Goal: Find specific page/section: Find specific page/section

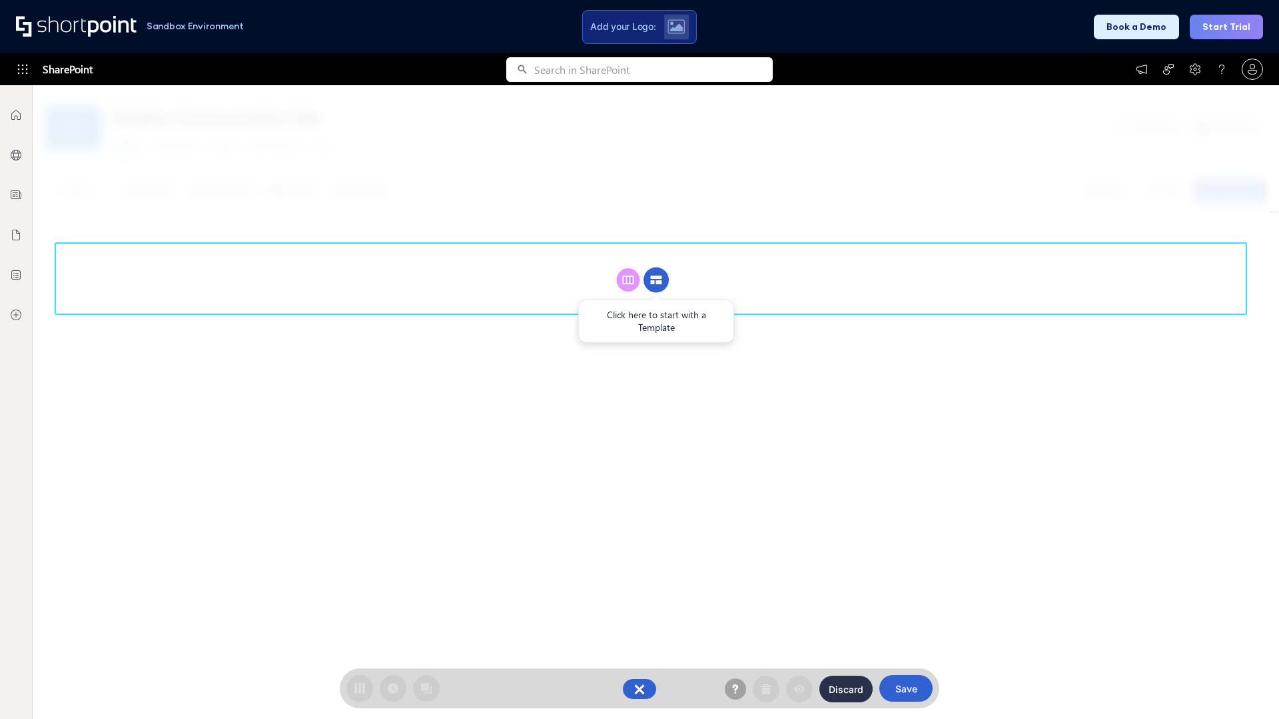
click at [656, 268] on circle at bounding box center [655, 280] width 25 height 25
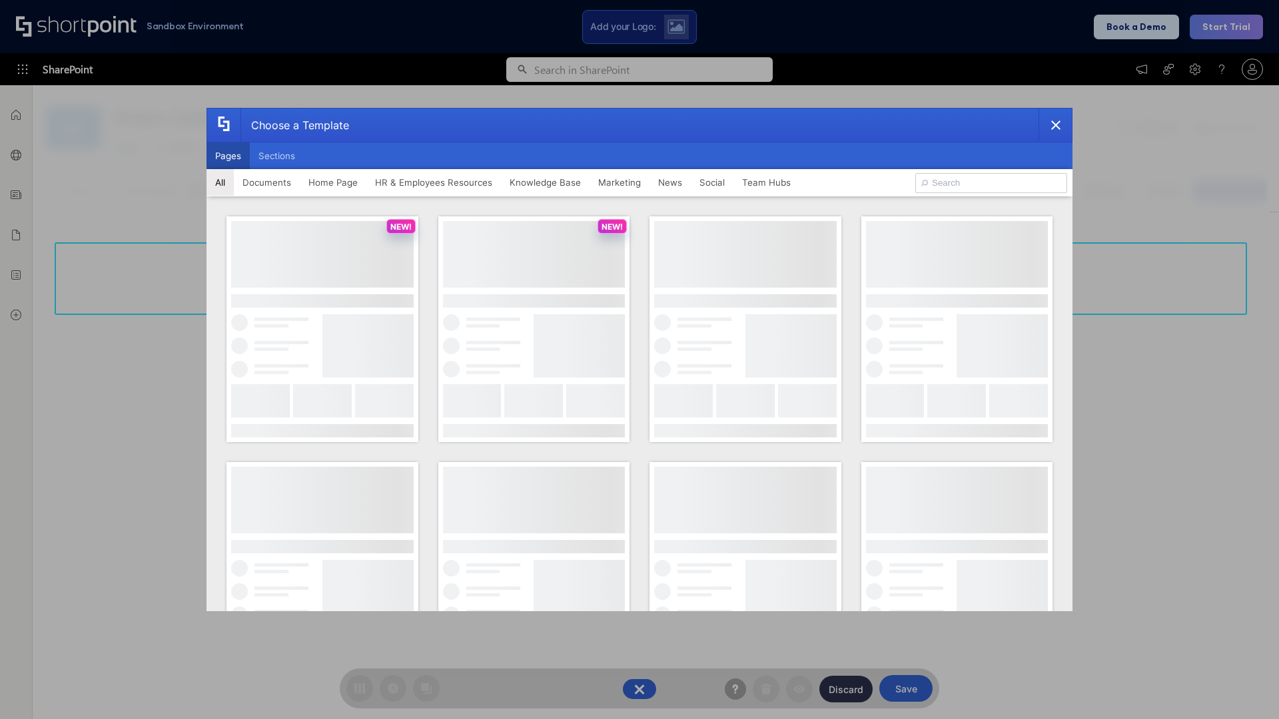
scroll to position [182, 0]
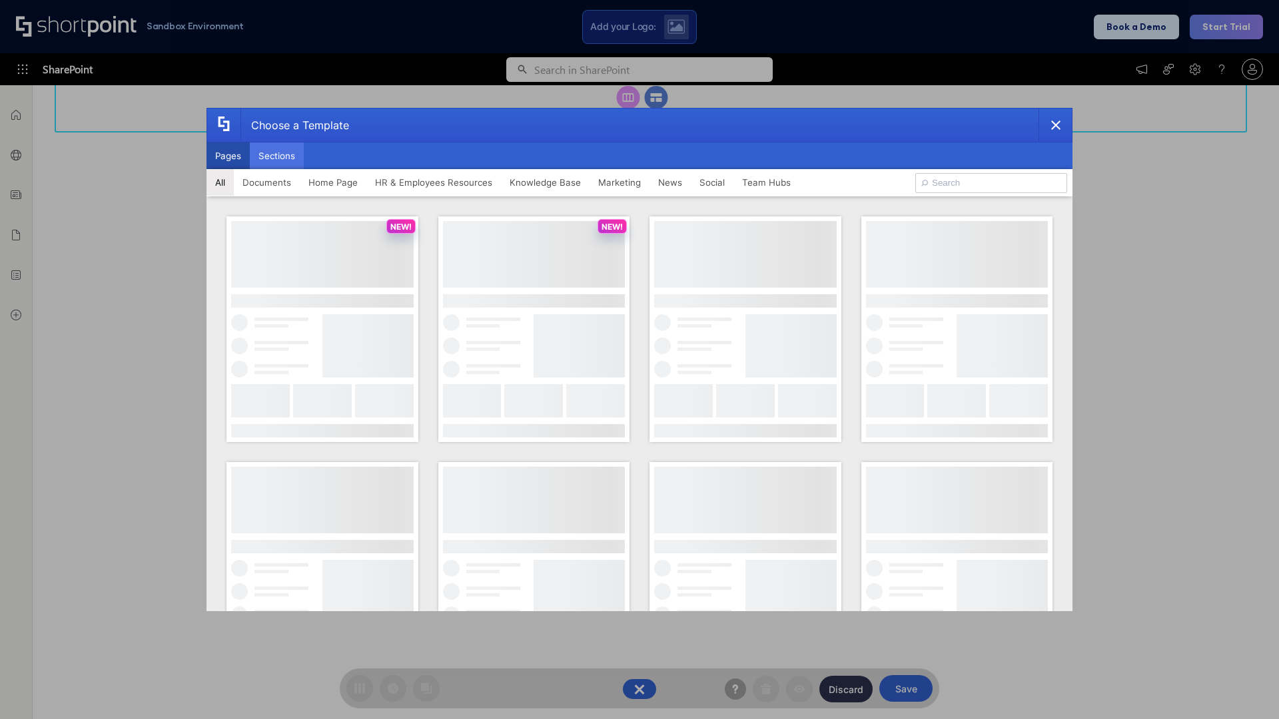
click at [276, 156] on button "Sections" at bounding box center [277, 156] width 54 height 27
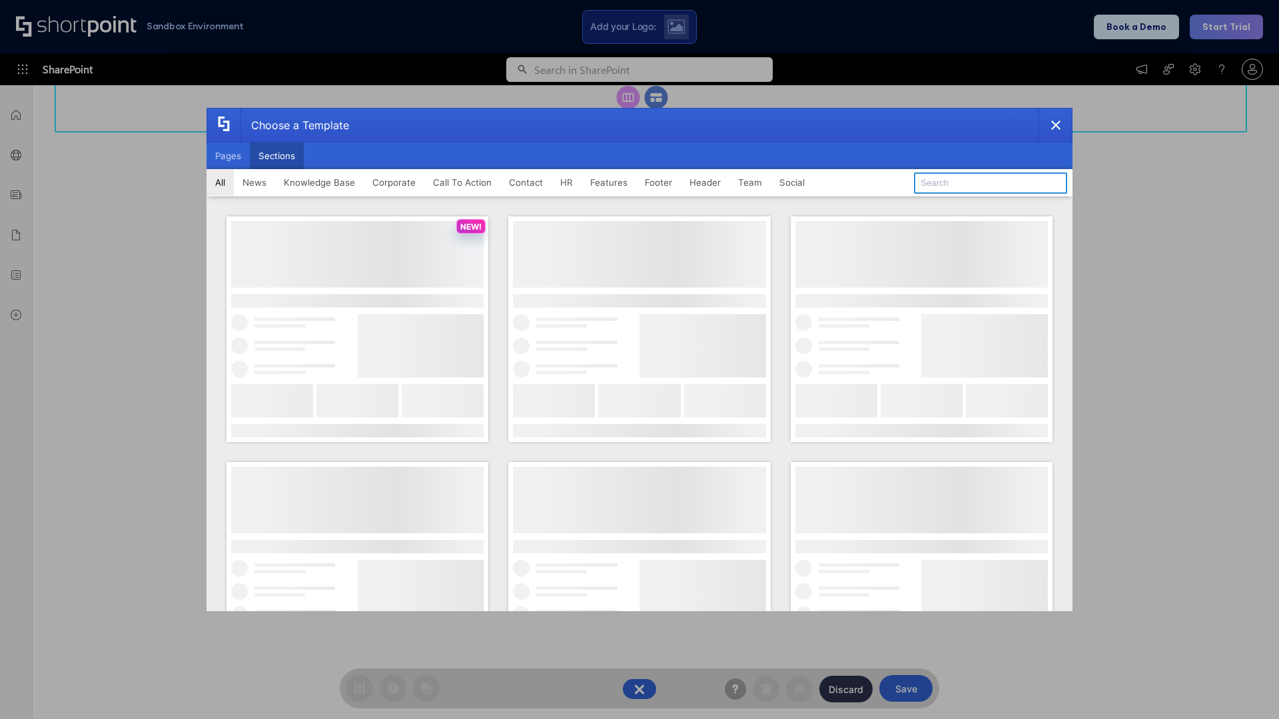
type input "Healthcare Events"
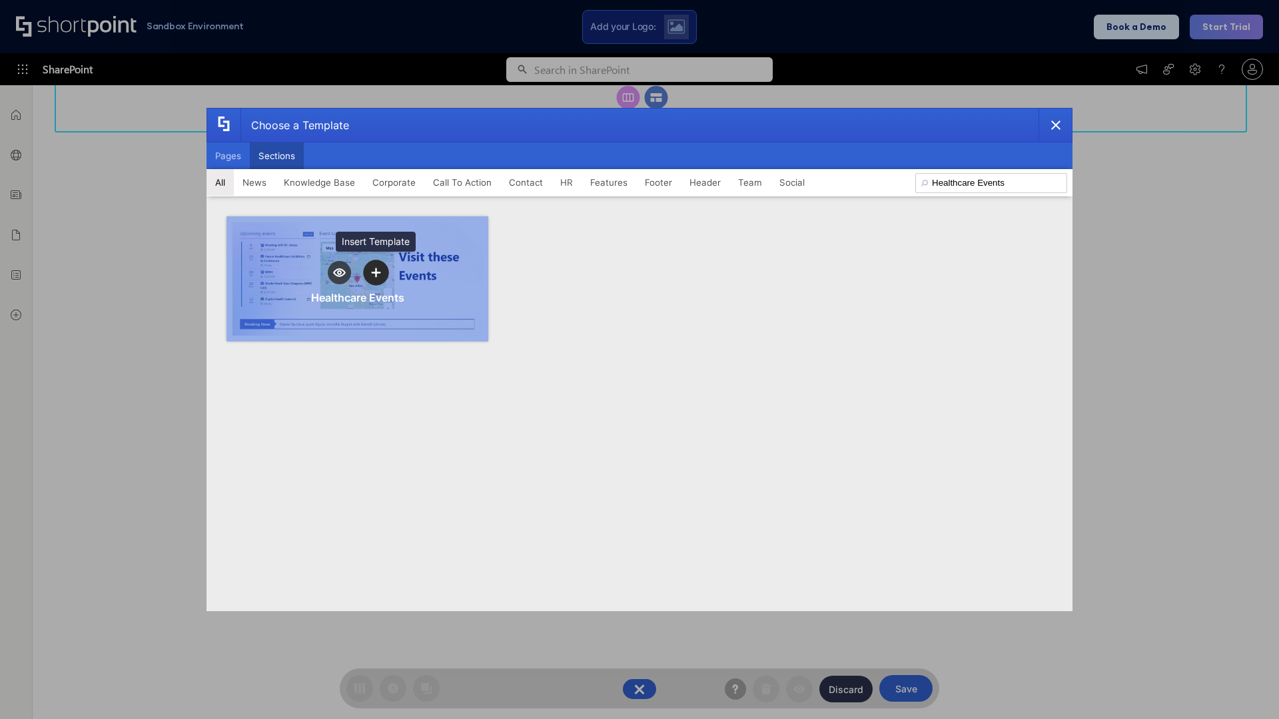
click at [376, 272] on icon "template selector" at bounding box center [375, 272] width 9 height 9
